Goal: Task Accomplishment & Management: Complete application form

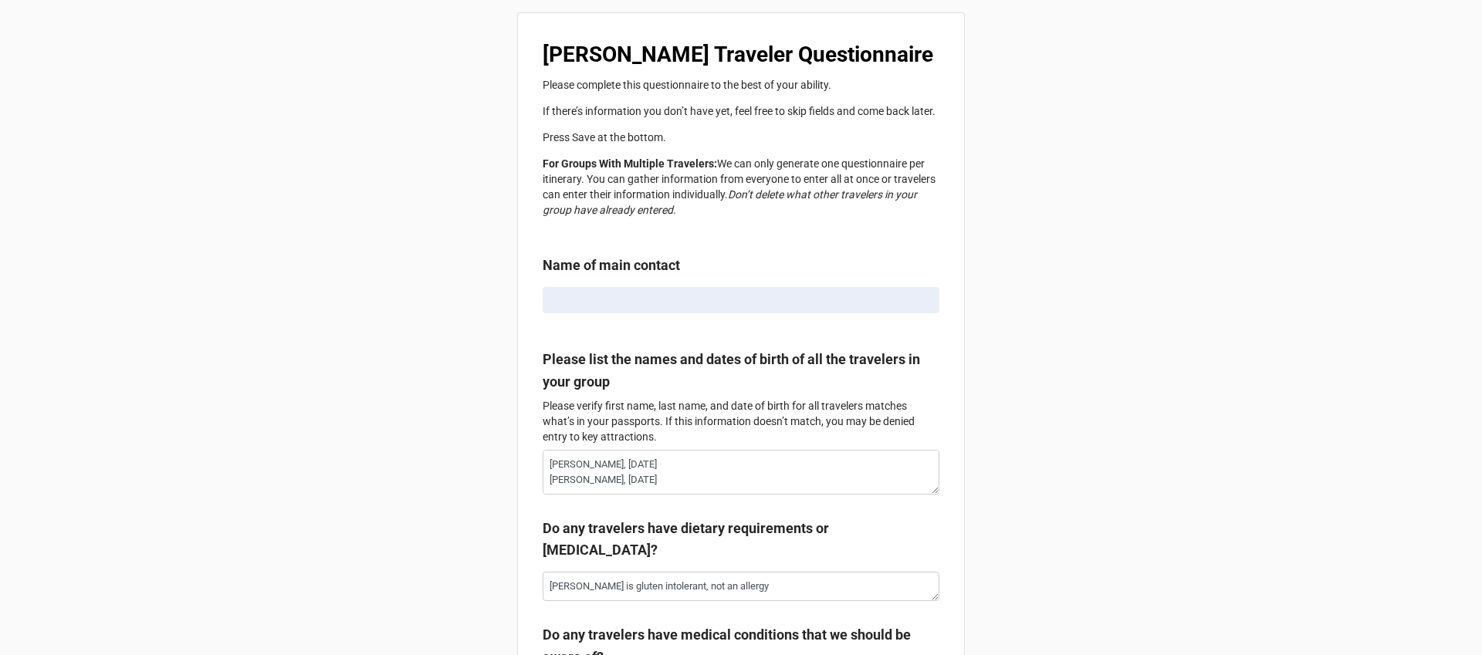
radio input "true"
type textarea "x"
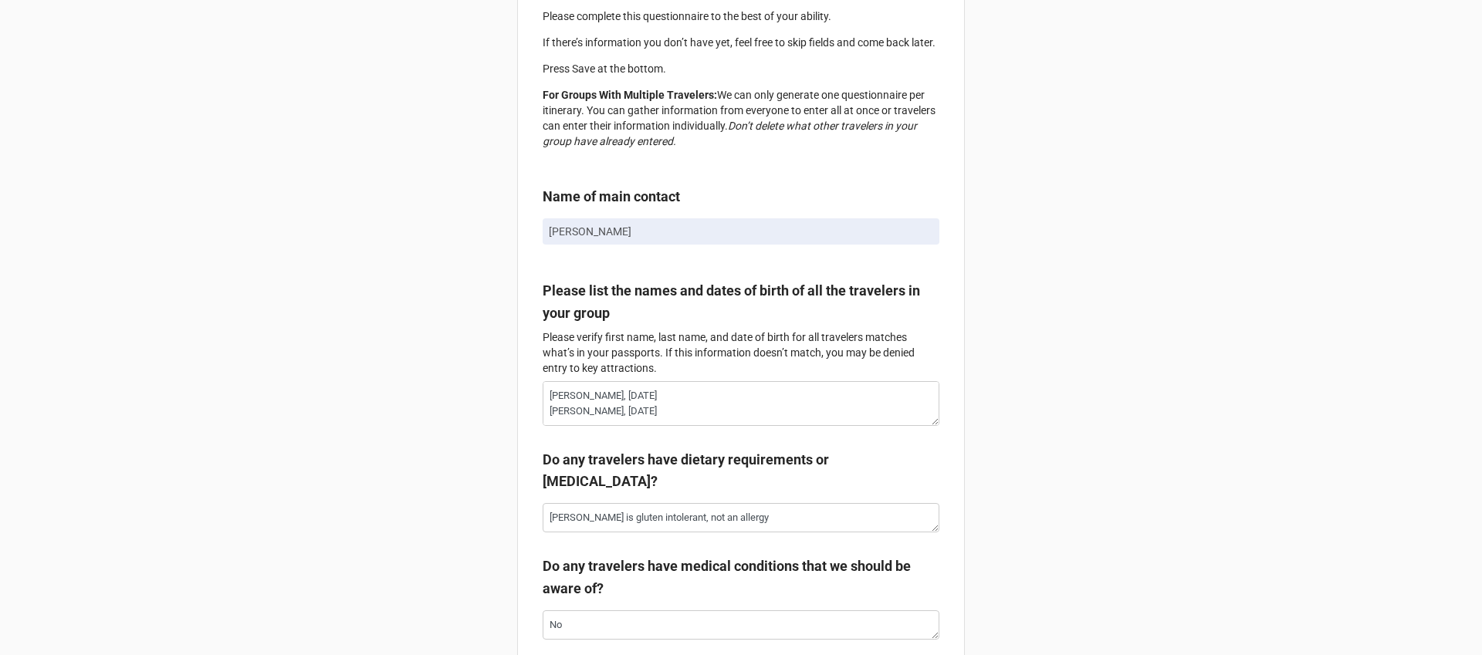
scroll to position [79, 0]
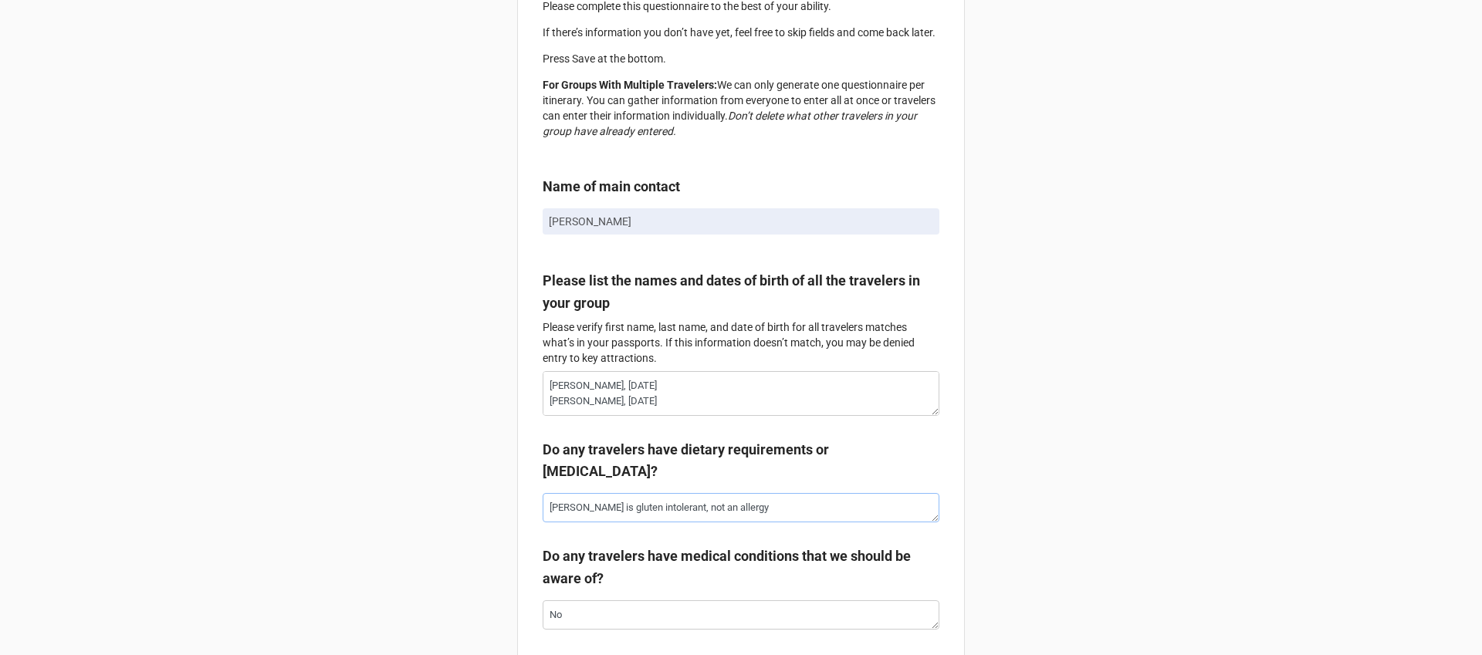
click at [660, 516] on textarea "[PERSON_NAME] is gluten intolerant, not an allergy" at bounding box center [741, 507] width 397 height 29
click at [799, 516] on textarea "[PERSON_NAME] is gluten intolerant, not an allergy" at bounding box center [741, 507] width 397 height 29
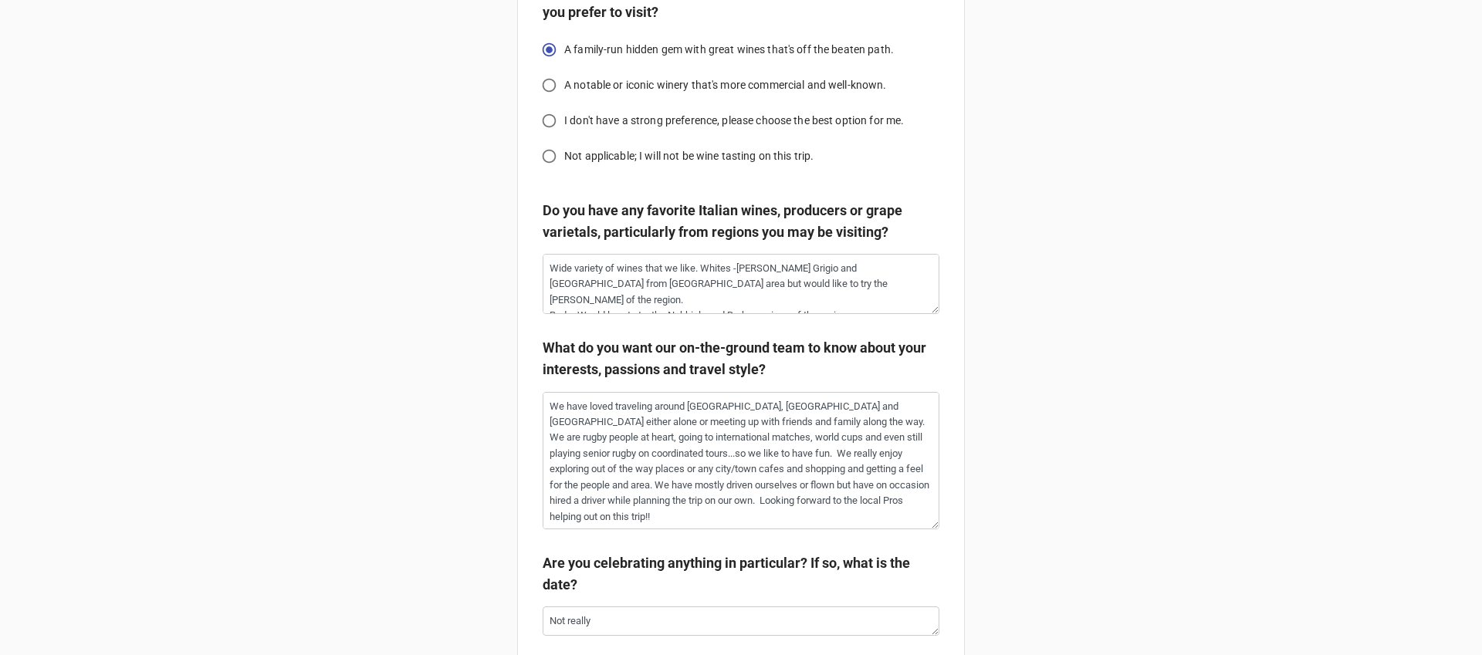
scroll to position [2809, 0]
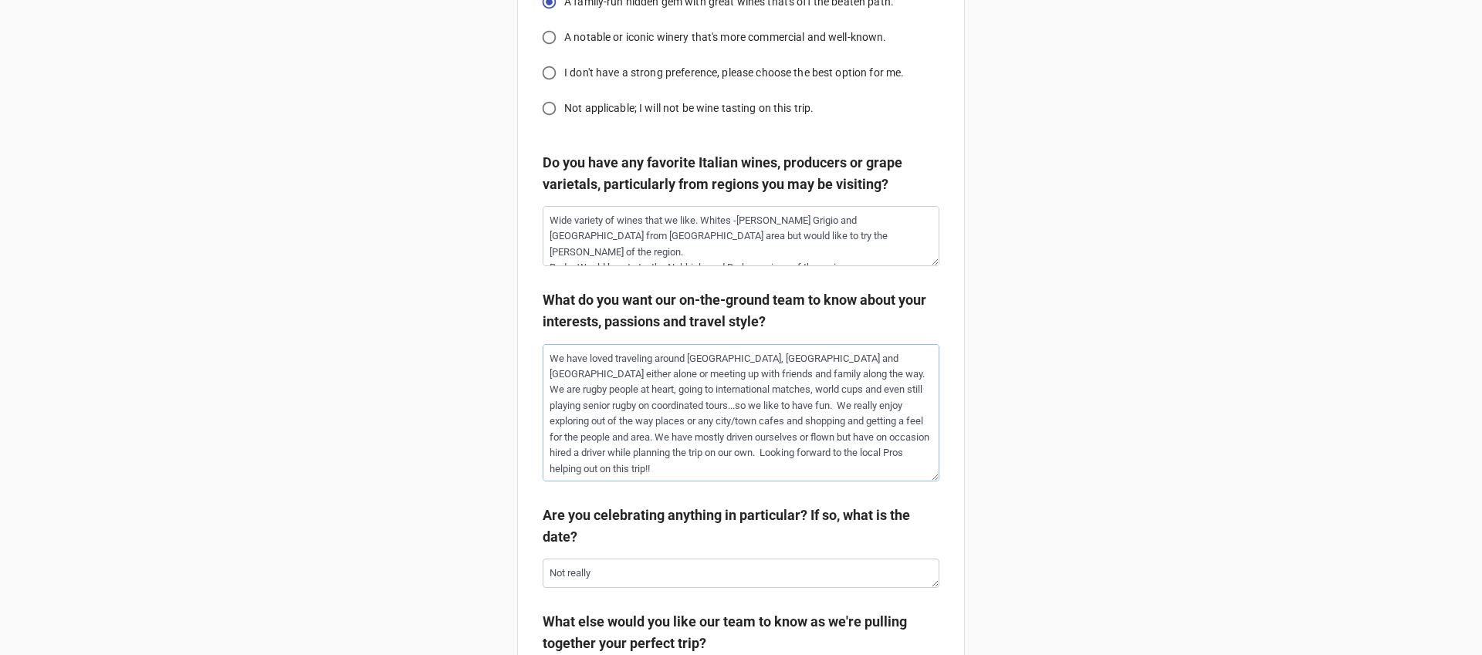
click at [643, 380] on textarea "We have loved traveling around [GEOGRAPHIC_DATA], [GEOGRAPHIC_DATA] and [GEOGRA…" at bounding box center [741, 412] width 397 height 137
click at [624, 455] on textarea "We have loved traveling around [GEOGRAPHIC_DATA], [GEOGRAPHIC_DATA] and [GEOGRA…" at bounding box center [741, 412] width 397 height 137
click at [755, 438] on textarea "We have loved traveling around [GEOGRAPHIC_DATA], [GEOGRAPHIC_DATA] and [GEOGRA…" at bounding box center [741, 412] width 397 height 137
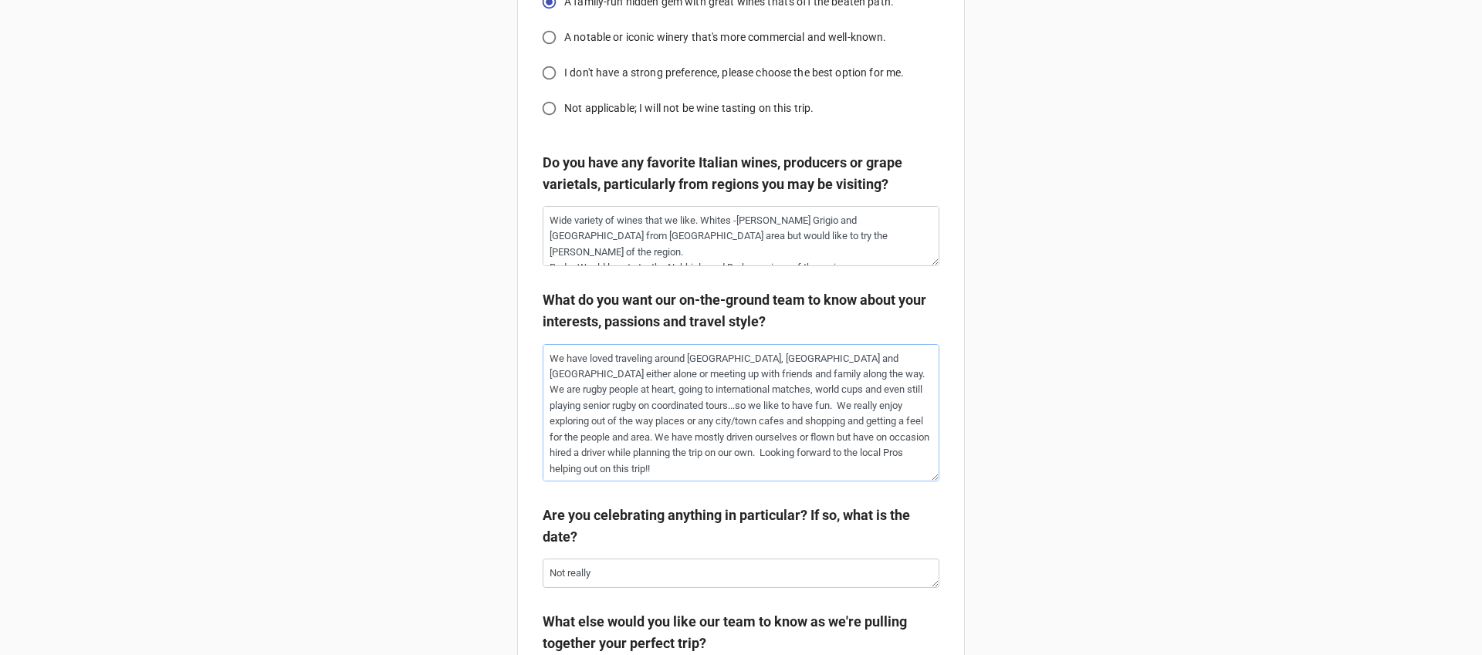
click at [891, 445] on textarea "We have loved traveling around [GEOGRAPHIC_DATA], [GEOGRAPHIC_DATA] and [GEOGRA…" at bounding box center [741, 412] width 397 height 137
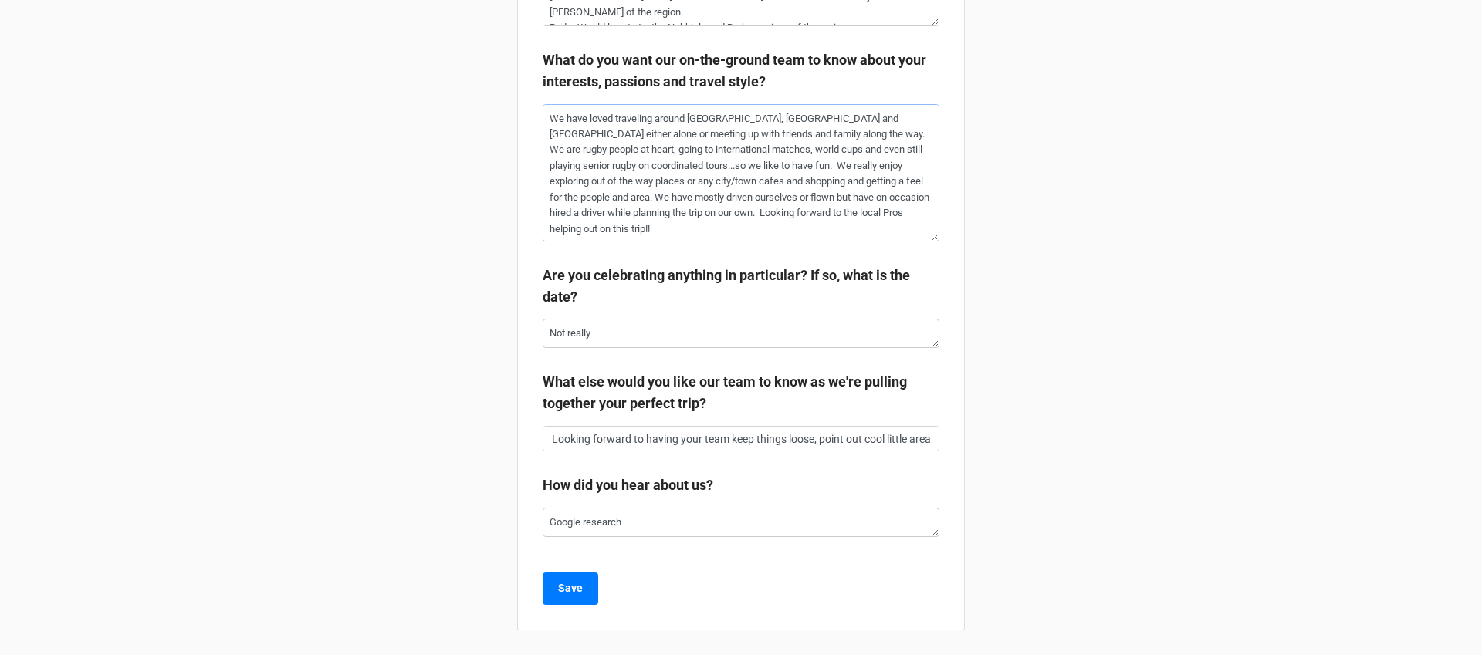
scroll to position [3061, 0]
click at [685, 439] on input "Looking forward to having your team keep things loose, point out cool little ar…" at bounding box center [741, 439] width 397 height 26
click at [805, 442] on input "Looking forward to having your team keep things loose, point out cool little ar…" at bounding box center [741, 439] width 397 height 26
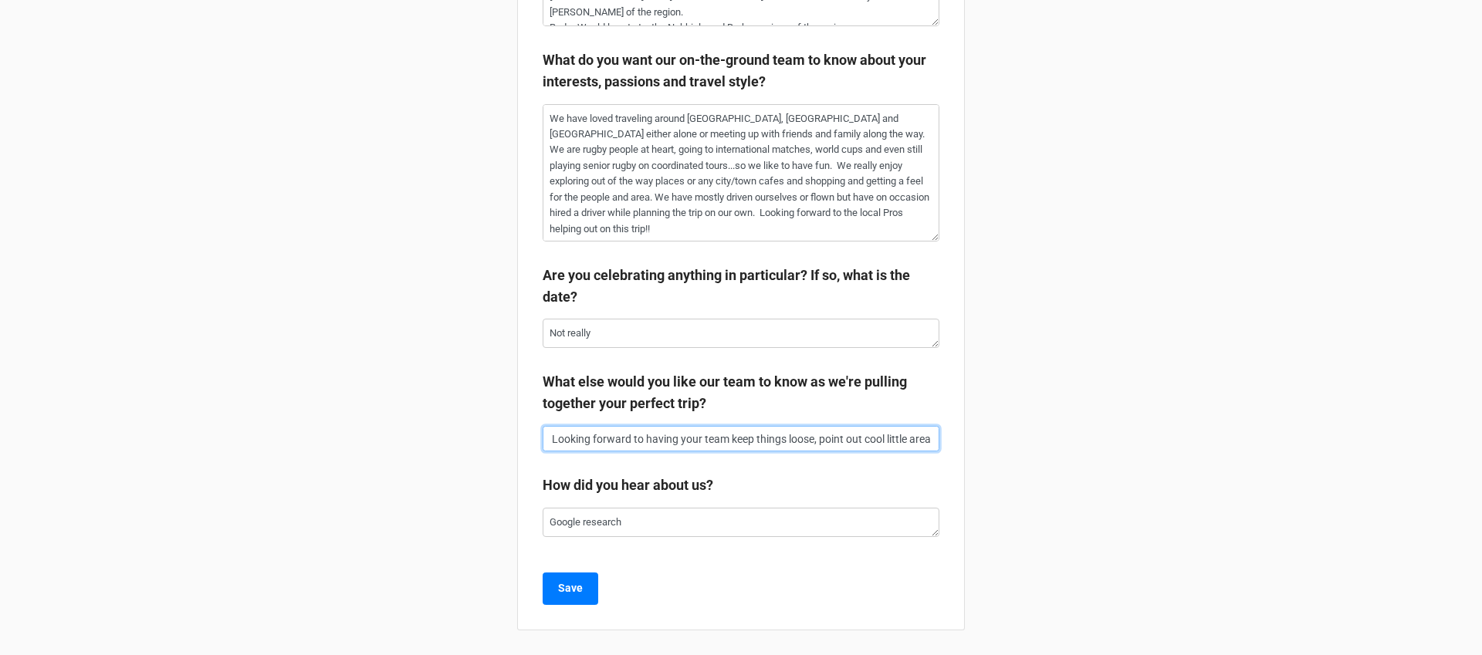
drag, startPoint x: 804, startPoint y: 444, endPoint x: 1078, endPoint y: 428, distance: 274.4
click at [852, 484] on b "How did you hear about us?" at bounding box center [741, 488] width 397 height 27
